Goal: Task Accomplishment & Management: Complete application form

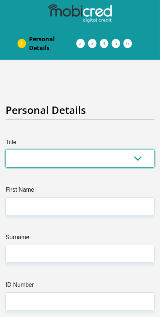
click at [139, 161] on select "Mr Ms Mrs Dr [PERSON_NAME]" at bounding box center [80, 159] width 149 height 18
select select "Mr"
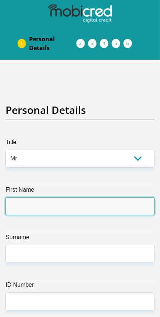
click at [120, 203] on input "First Name" at bounding box center [80, 206] width 149 height 18
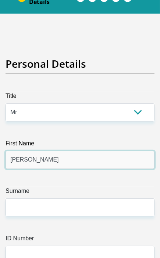
scroll to position [46, 0]
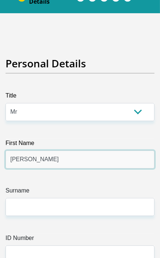
type input "[PERSON_NAME]"
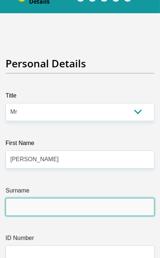
click at [90, 204] on input "Surname" at bounding box center [80, 207] width 149 height 18
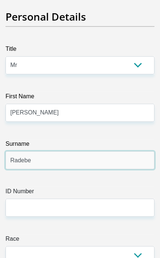
scroll to position [96, 0]
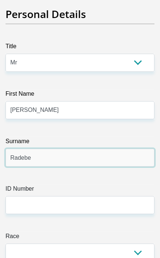
type input "Radebe"
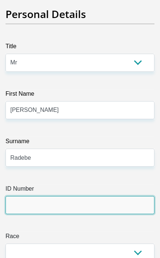
click at [109, 206] on input "ID Number" at bounding box center [80, 205] width 149 height 18
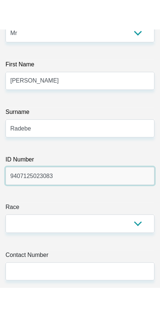
scroll to position [158, 0]
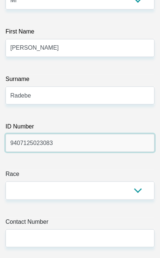
type input "9407125023083"
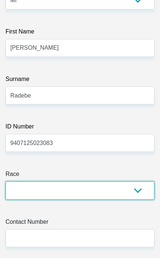
click at [143, 193] on select "Black Coloured Indian White Other" at bounding box center [80, 191] width 149 height 18
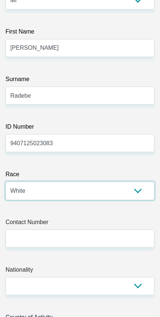
click at [145, 195] on select "Black Coloured Indian White Other" at bounding box center [80, 191] width 149 height 18
select select "1"
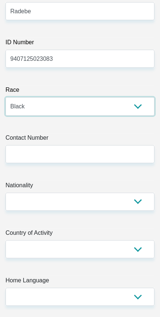
scroll to position [242, 5]
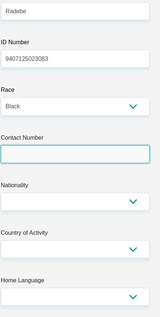
click at [80, 157] on input "Contact Number" at bounding box center [75, 154] width 149 height 18
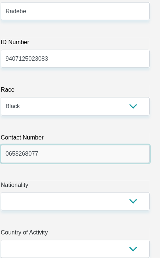
type input "0658268077"
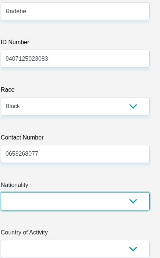
click at [34, 200] on select "[GEOGRAPHIC_DATA] [GEOGRAPHIC_DATA] [GEOGRAPHIC_DATA] [GEOGRAPHIC_DATA] [GEOGRA…" at bounding box center [75, 202] width 149 height 18
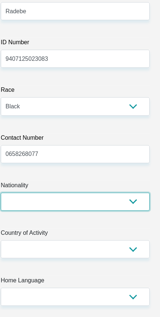
select select "ZAF"
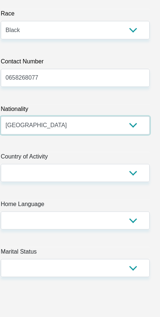
scroll to position [321, 5]
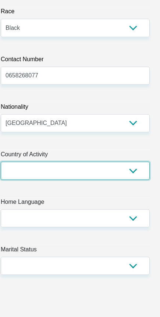
click at [134, 174] on select "[GEOGRAPHIC_DATA] [GEOGRAPHIC_DATA] [GEOGRAPHIC_DATA] [GEOGRAPHIC_DATA] [GEOGRA…" at bounding box center [75, 171] width 149 height 18
select select "ZAF"
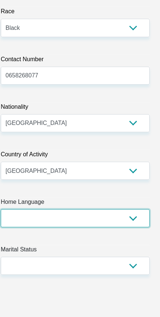
click at [134, 217] on select "Afrikaans English Sepedi South Ndebele Southern Sotho Swati Tsonga Tswana Venda…" at bounding box center [75, 218] width 149 height 18
select select "[DATE]"
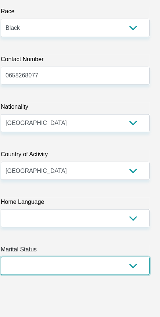
click at [132, 271] on select "Married ANC Single Divorced Widowed Married COP or Customary Law" at bounding box center [75, 266] width 149 height 18
select select "5"
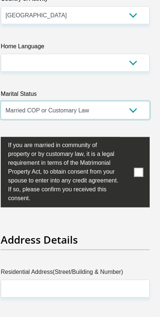
scroll to position [482, 5]
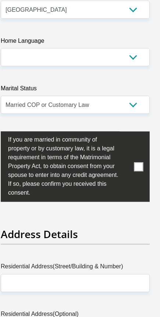
click at [140, 173] on label at bounding box center [75, 166] width 149 height 70
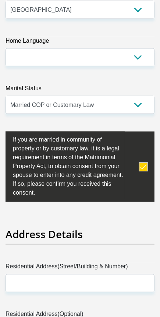
click at [147, 171] on span at bounding box center [143, 166] width 9 height 9
click at [144, 171] on label at bounding box center [80, 166] width 149 height 70
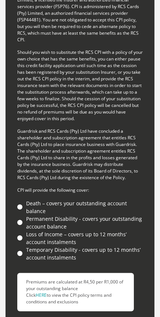
scroll to position [3271, 0]
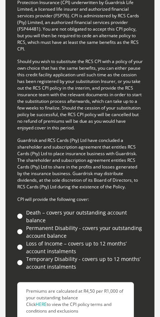
click at [41, 255] on li "Temporary Disability - covers up to 12 months’ account instalments" at bounding box center [80, 262] width 126 height 15
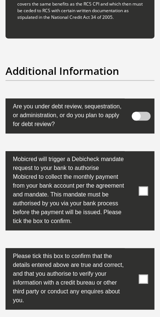
scroll to position [3674, 0]
